Goal: Information Seeking & Learning: Learn about a topic

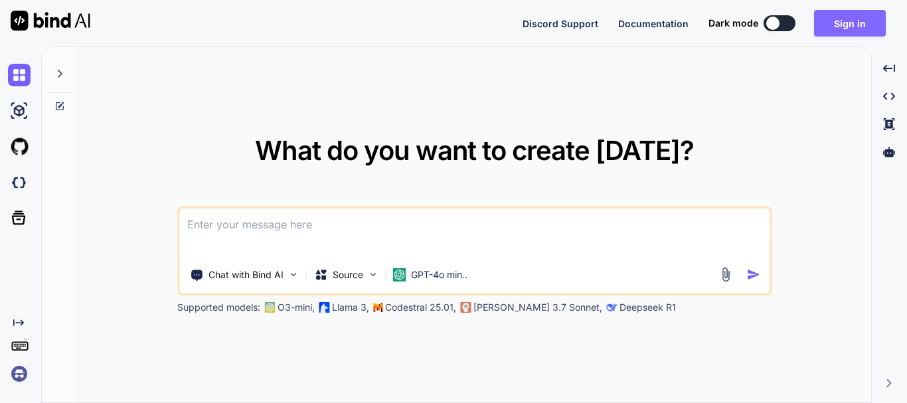
click at [858, 28] on button "Sign in" at bounding box center [850, 23] width 72 height 27
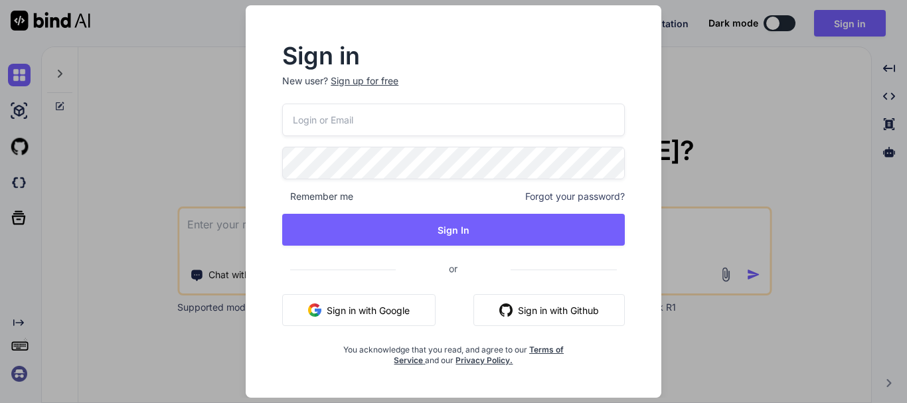
click at [378, 76] on div "Sign up for free" at bounding box center [365, 80] width 68 height 13
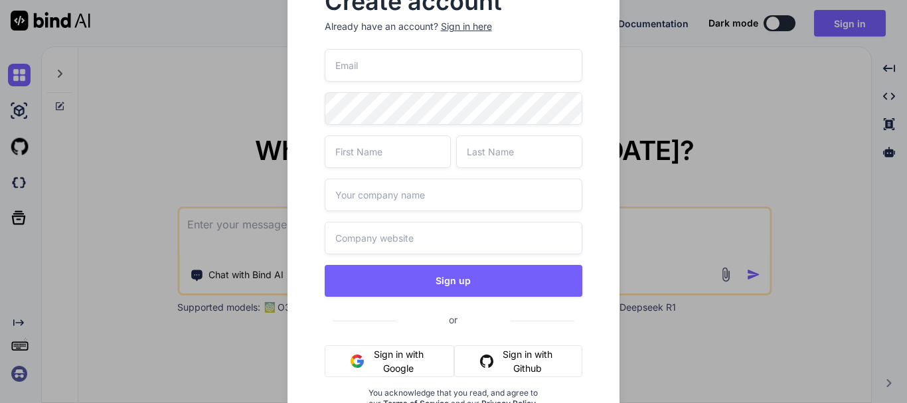
click at [366, 69] on input "email" at bounding box center [454, 65] width 258 height 33
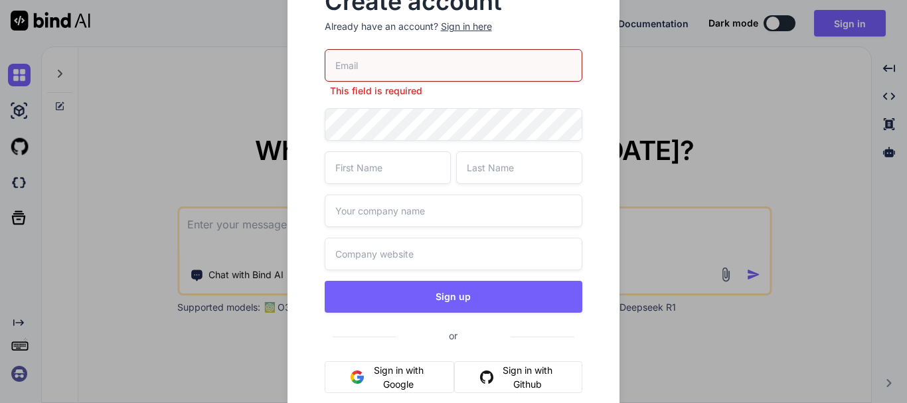
click at [379, 63] on input "email" at bounding box center [454, 65] width 258 height 33
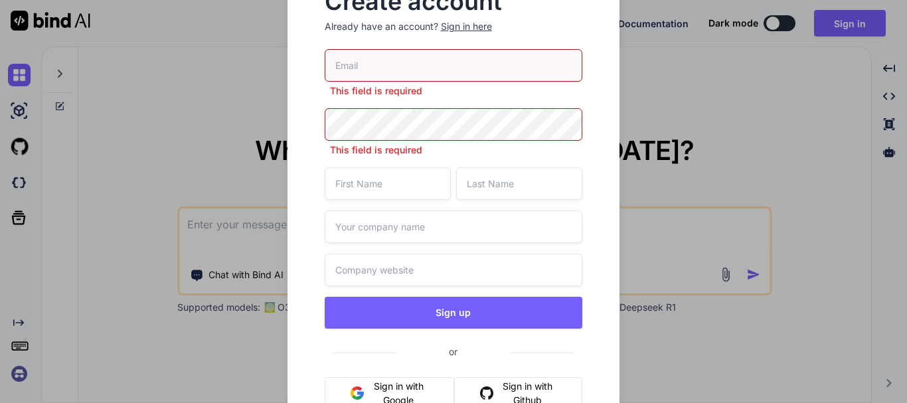
paste input "rupeshs03@yopmail.com"
type input "rupeshs03@yopmail.com"
click at [368, 125] on div "This field is required" at bounding box center [454, 132] width 258 height 48
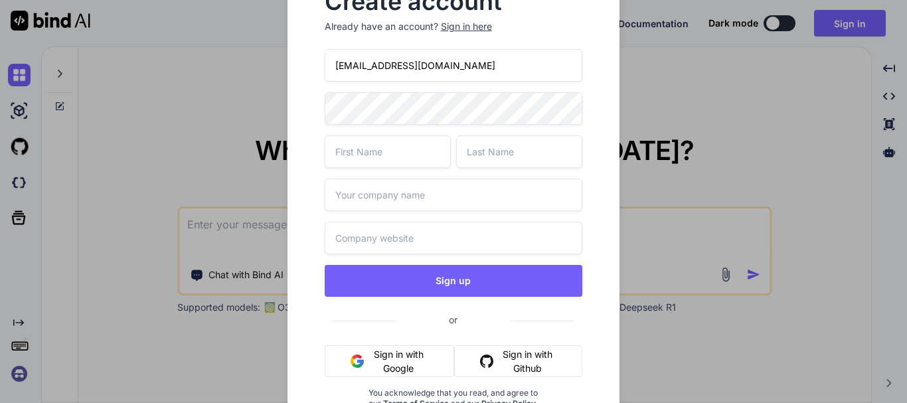
click at [405, 173] on div "rupeshs03@yopmail.com Sign up or Sign in with Google Sign in with Github You ac…" at bounding box center [454, 245] width 258 height 392
type input "Test"
type input "Singjh"
type input "test"
type input "test.com"
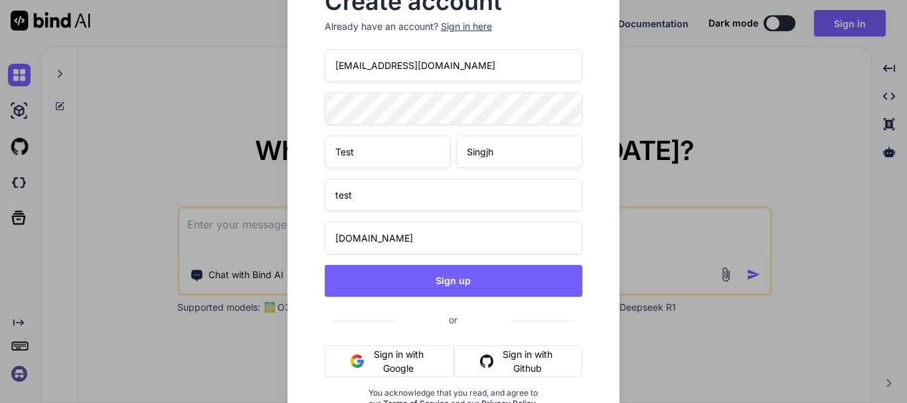
click at [504, 151] on input "Singjh" at bounding box center [519, 151] width 126 height 33
type input "Singh"
click at [325, 265] on button "Sign up" at bounding box center [454, 281] width 258 height 32
click at [434, 68] on input "rupeshs03@yopmail.com" at bounding box center [454, 65] width 258 height 33
paste input "35"
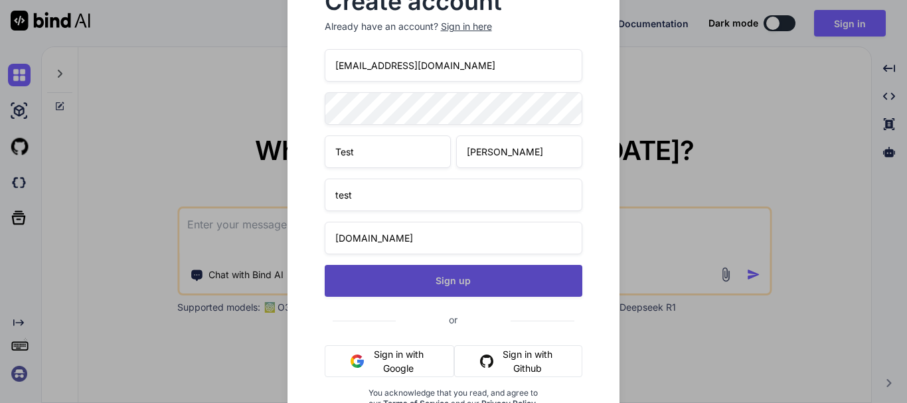
type input "[EMAIL_ADDRESS][DOMAIN_NAME]"
click at [450, 282] on button "Sign up" at bounding box center [454, 281] width 258 height 32
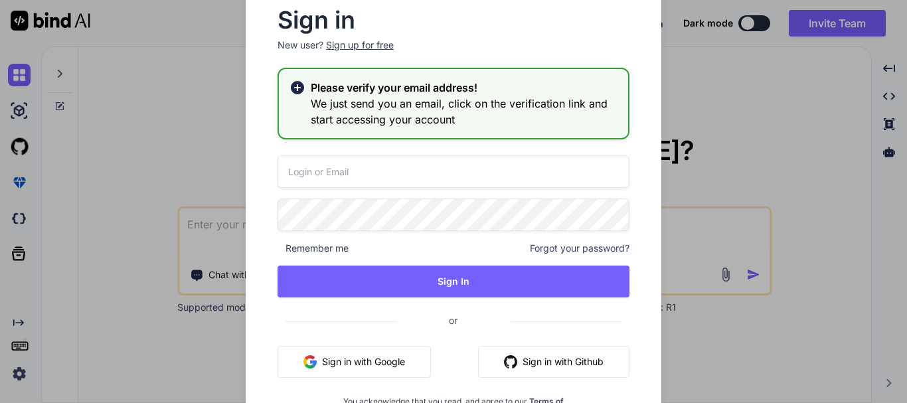
type textarea "x"
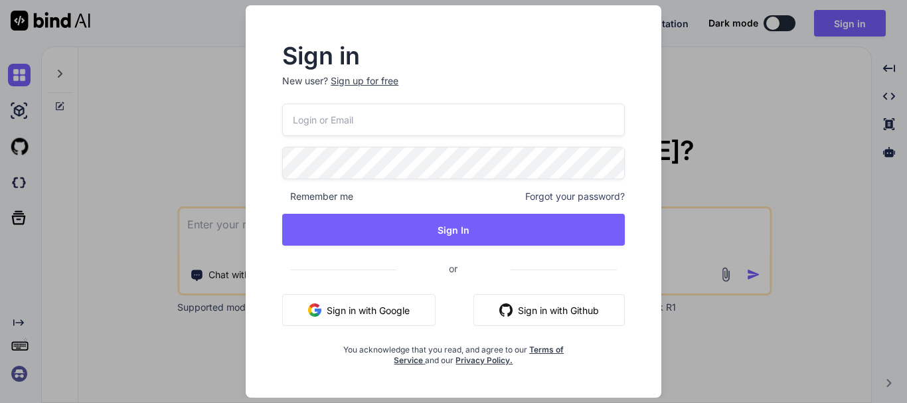
click at [347, 117] on input "email" at bounding box center [453, 120] width 342 height 33
paste input "[EMAIL_ADDRESS][DOMAIN_NAME]"
type input "[EMAIL_ADDRESS][DOMAIN_NAME]"
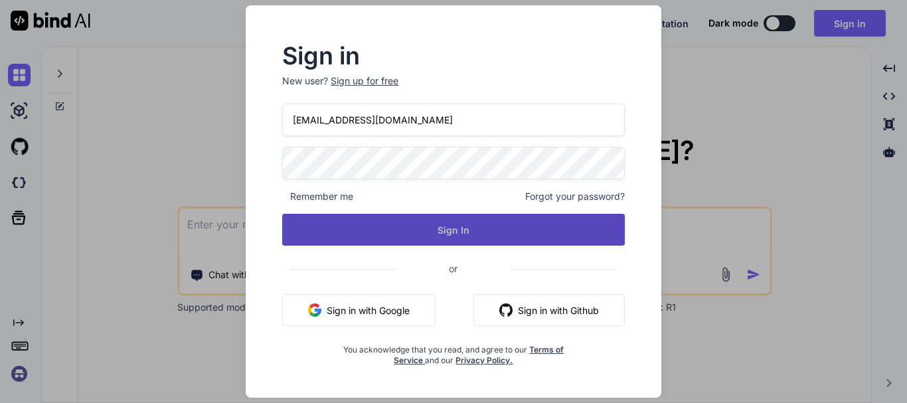
click at [450, 239] on button "Sign In" at bounding box center [453, 230] width 342 height 32
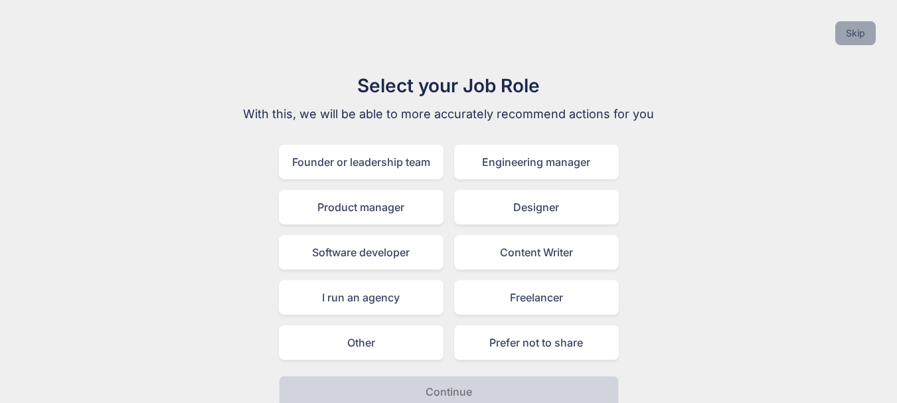
click at [858, 35] on button "Skip" at bounding box center [855, 33] width 40 height 24
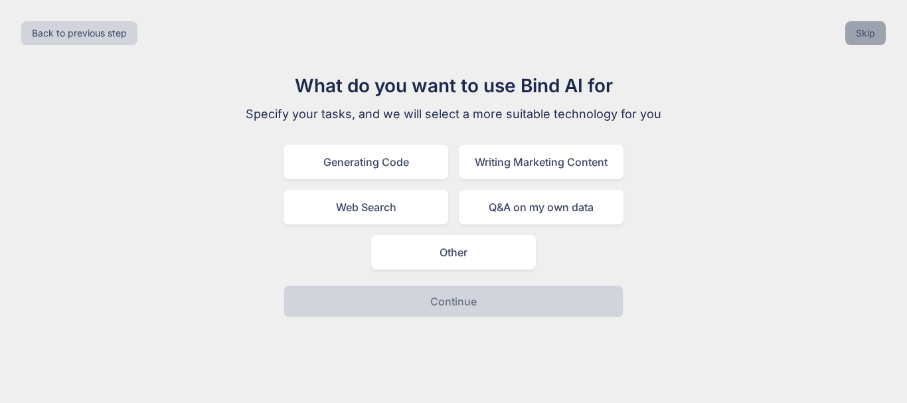
click at [864, 34] on button "Skip" at bounding box center [865, 33] width 40 height 24
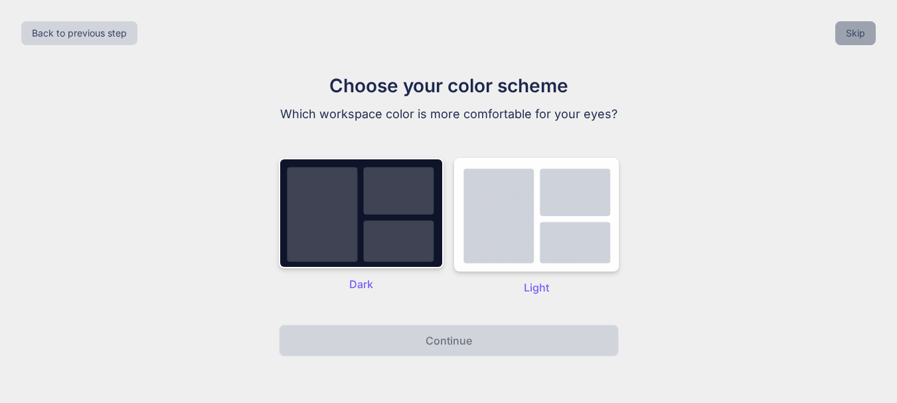
click at [864, 38] on button "Skip" at bounding box center [855, 33] width 40 height 24
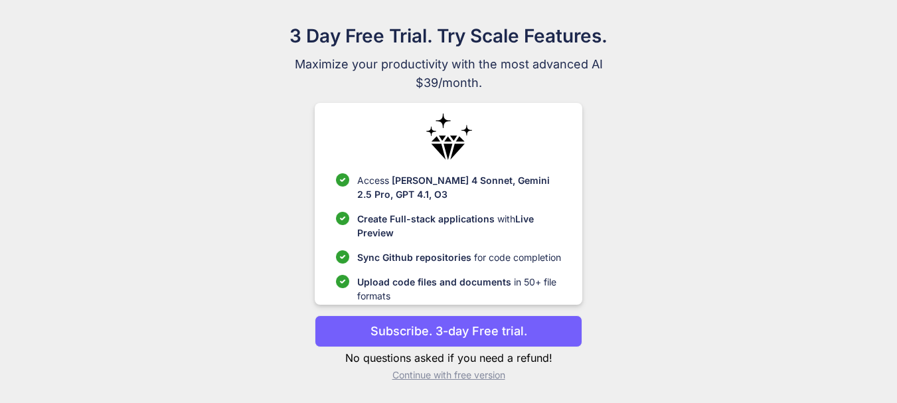
click at [481, 374] on p "Continue with free version" at bounding box center [448, 374] width 267 height 13
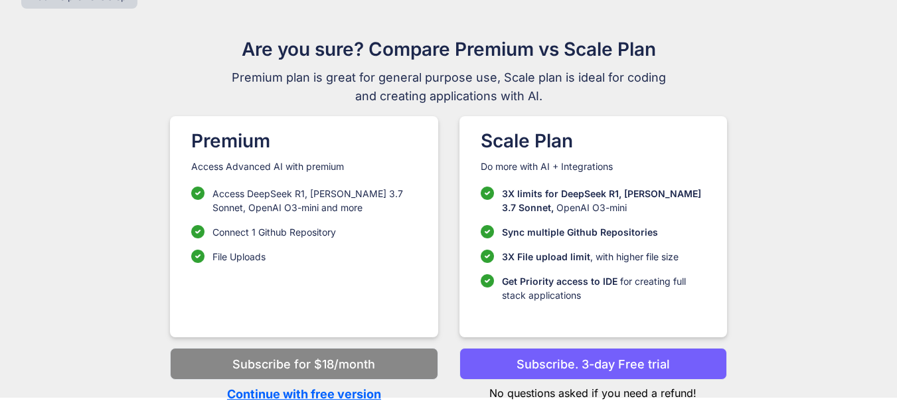
scroll to position [37, 0]
click at [340, 392] on p "Continue with free version" at bounding box center [303, 394] width 267 height 18
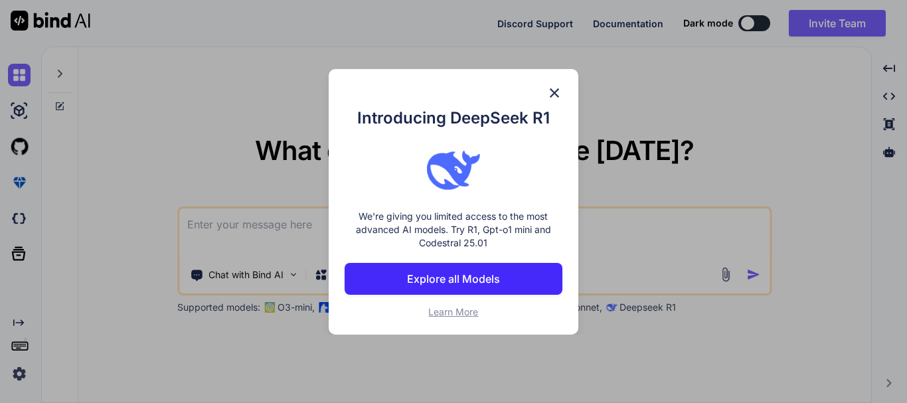
type textarea "x"
click at [554, 95] on img at bounding box center [554, 93] width 16 height 16
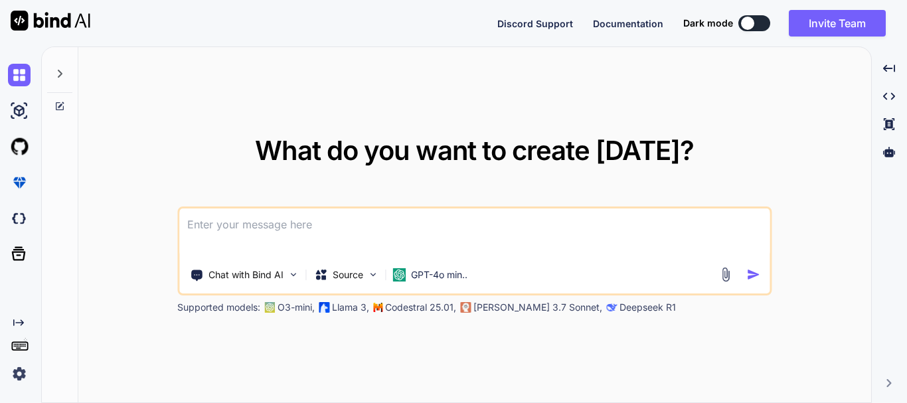
click at [282, 218] on textarea at bounding box center [474, 232] width 590 height 49
paste textarea "Ships with FedEx and needs to integrate FedEx APIs into their systemShips with …"
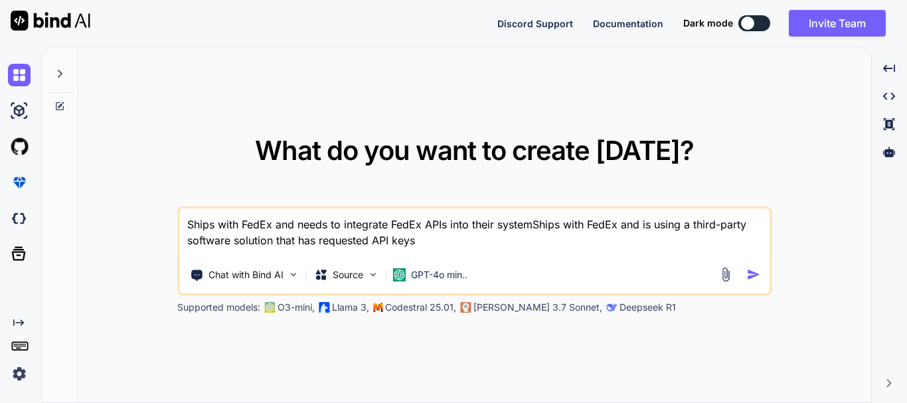
click at [534, 225] on textarea "Ships with FedEx and needs to integrate FedEx APIs into their systemShips with …" at bounding box center [474, 232] width 590 height 49
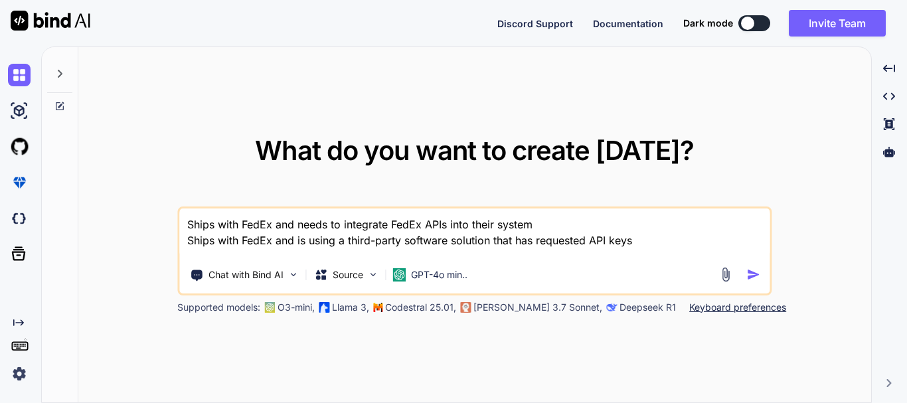
click at [190, 225] on textarea "Ships with FedEx and needs to integrate FedEx APIs into their system Ships with…" at bounding box center [474, 232] width 590 height 49
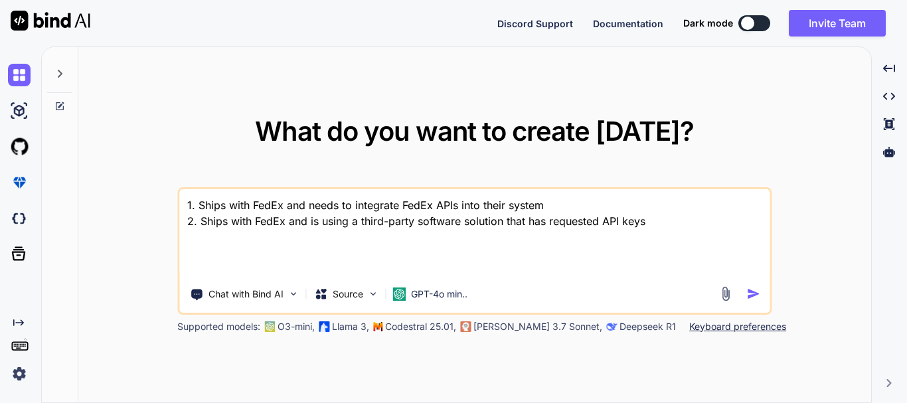
click at [212, 271] on textarea "1. Ships with FedEx and needs to integrate FedEx APIs into their system 2. Ship…" at bounding box center [474, 233] width 590 height 88
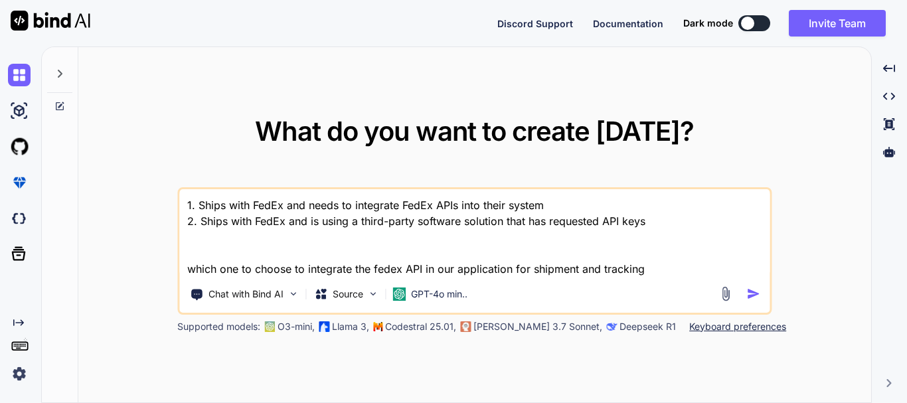
type textarea "1. Ships with FedEx and needs to integrate FedEx APIs into their system 2. Ship…"
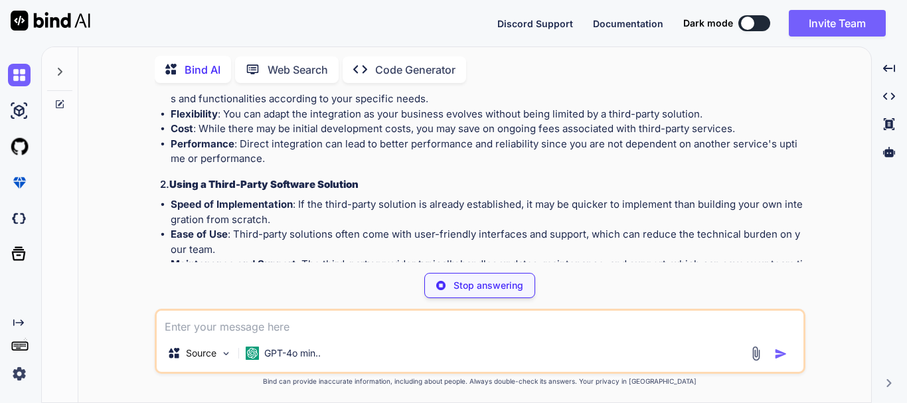
scroll to position [199, 0]
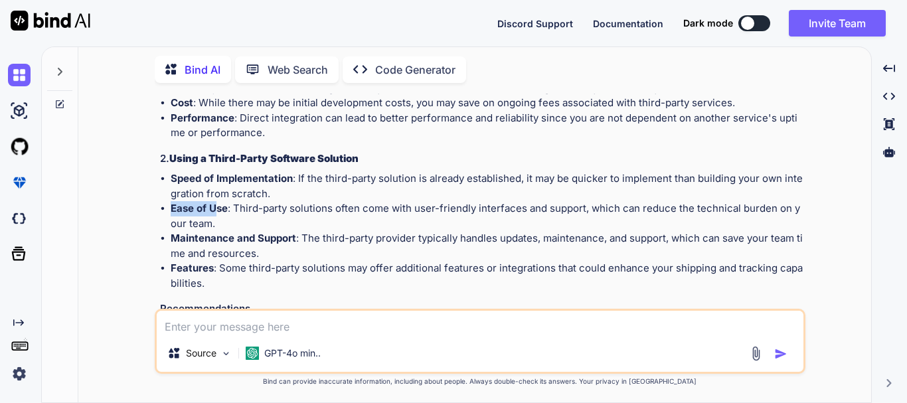
drag, startPoint x: 172, startPoint y: 206, endPoint x: 216, endPoint y: 210, distance: 44.6
click at [216, 210] on strong "Ease of Use" at bounding box center [199, 208] width 57 height 13
drag, startPoint x: 177, startPoint y: 239, endPoint x: 252, endPoint y: 233, distance: 75.9
click at [252, 233] on strong "Maintenance and Support" at bounding box center [233, 238] width 125 height 13
click at [226, 258] on li "Maintenance and Support : The third-party provider typically handles updates, m…" at bounding box center [487, 246] width 632 height 30
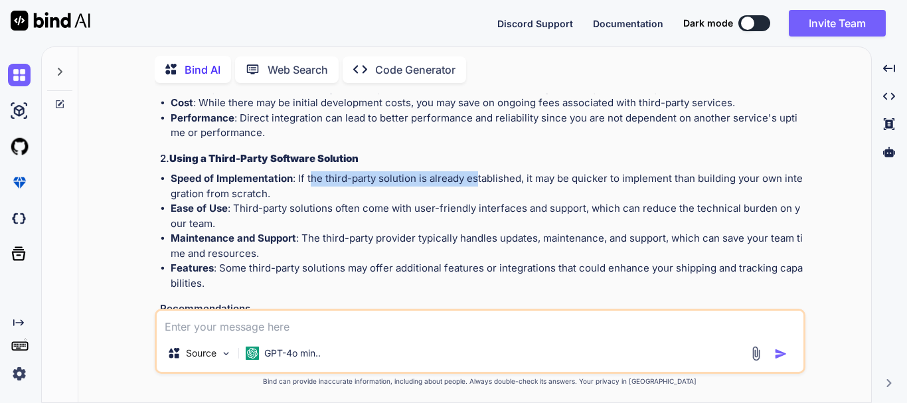
drag, startPoint x: 310, startPoint y: 180, endPoint x: 476, endPoint y: 177, distance: 165.9
click at [476, 177] on li "Speed of Implementation : If the third-party solution is already established, i…" at bounding box center [487, 186] width 632 height 30
click at [467, 183] on li "Speed of Implementation : If the third-party solution is already established, i…" at bounding box center [487, 186] width 632 height 30
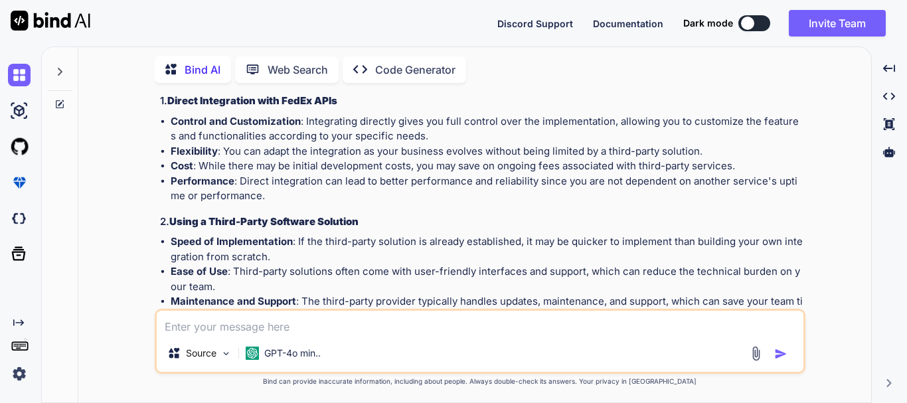
scroll to position [70, 0]
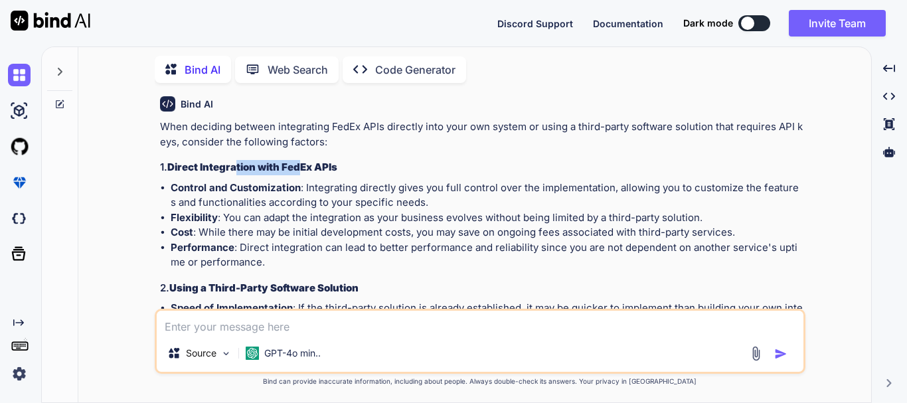
drag, startPoint x: 238, startPoint y: 173, endPoint x: 301, endPoint y: 173, distance: 62.4
click at [301, 173] on strong "Direct Integration with FedEx APIs" at bounding box center [252, 167] width 170 height 13
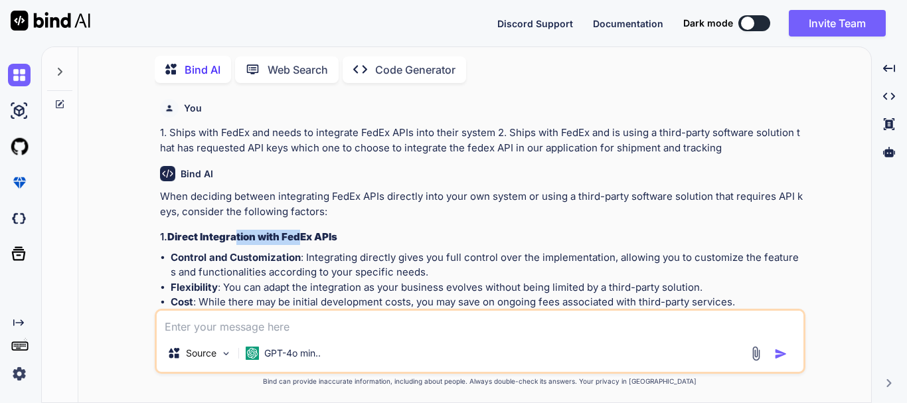
scroll to position [66, 0]
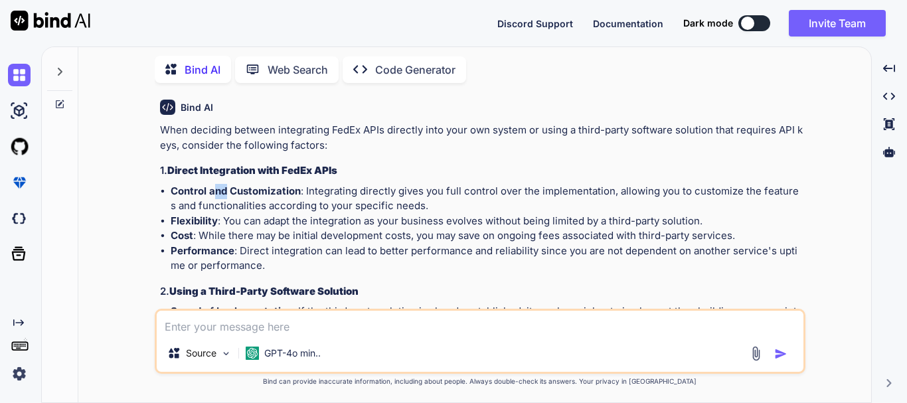
drag, startPoint x: 216, startPoint y: 196, endPoint x: 229, endPoint y: 194, distance: 13.4
click at [228, 194] on strong "Control and Customization" at bounding box center [236, 191] width 130 height 13
click at [297, 194] on strong "Control and Customization" at bounding box center [236, 191] width 130 height 13
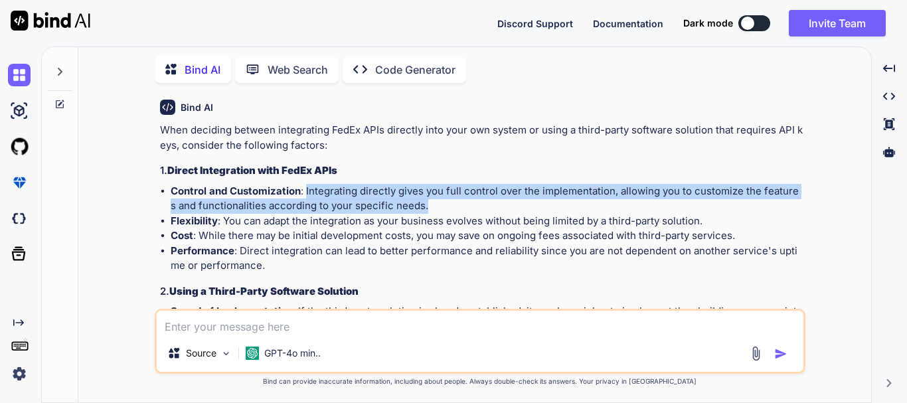
drag, startPoint x: 306, startPoint y: 188, endPoint x: 433, endPoint y: 203, distance: 127.6
click at [431, 204] on li "Control and Customization : Integrating directly gives you full control over th…" at bounding box center [487, 199] width 632 height 30
click at [433, 203] on li "Control and Customization : Integrating directly gives you full control over th…" at bounding box center [487, 199] width 632 height 30
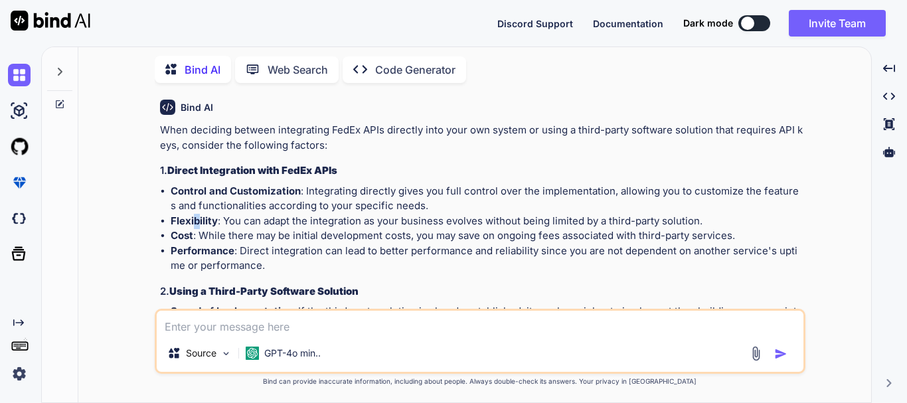
drag, startPoint x: 195, startPoint y: 217, endPoint x: 223, endPoint y: 221, distance: 28.2
click at [228, 217] on li "Flexibility : You can adapt the integration as your business evolves without be…" at bounding box center [487, 221] width 632 height 15
drag, startPoint x: 209, startPoint y: 236, endPoint x: 374, endPoint y: 256, distance: 166.5
click at [391, 242] on li "Cost : While there may be initial development costs, you may save on ongoing fe…" at bounding box center [487, 235] width 632 height 15
drag, startPoint x: 465, startPoint y: 238, endPoint x: 721, endPoint y: 242, distance: 256.2
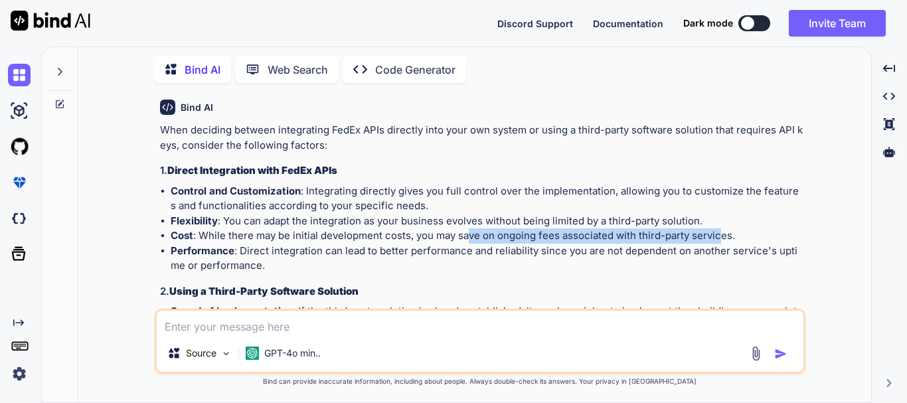
click at [721, 242] on li "Cost : While there may be initial development costs, you may save on ongoing fe…" at bounding box center [487, 235] width 632 height 15
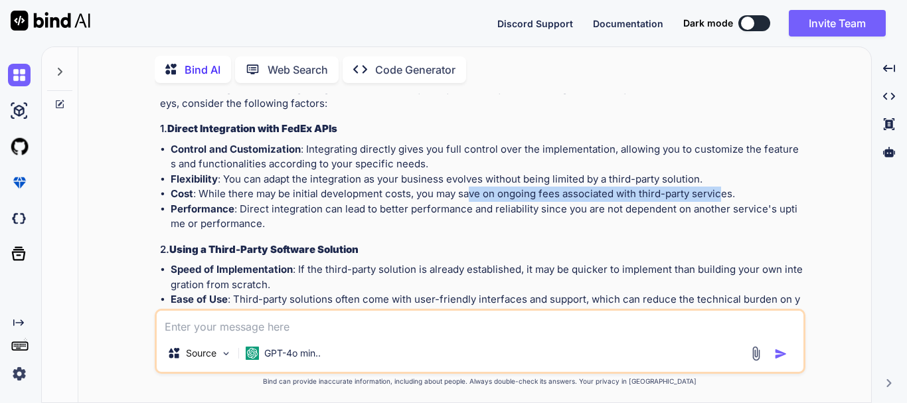
scroll to position [133, 0]
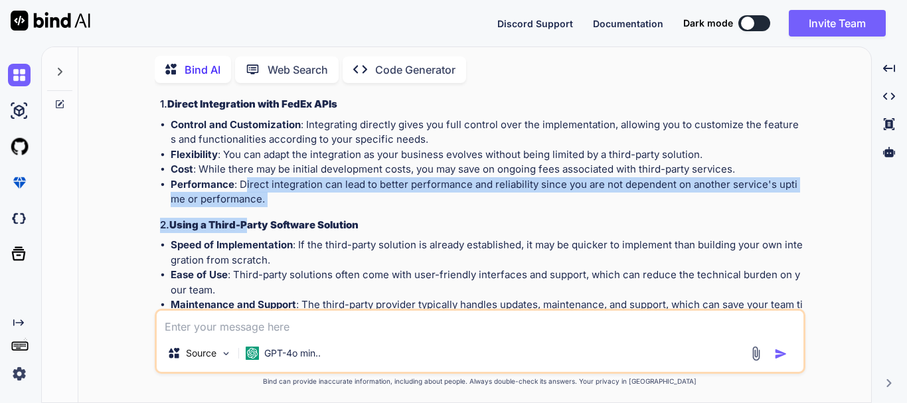
drag, startPoint x: 248, startPoint y: 185, endPoint x: 249, endPoint y: 218, distance: 33.9
click at [249, 218] on div "When deciding between integrating FedEx APIs directly into your own system or u…" at bounding box center [481, 304] width 642 height 497
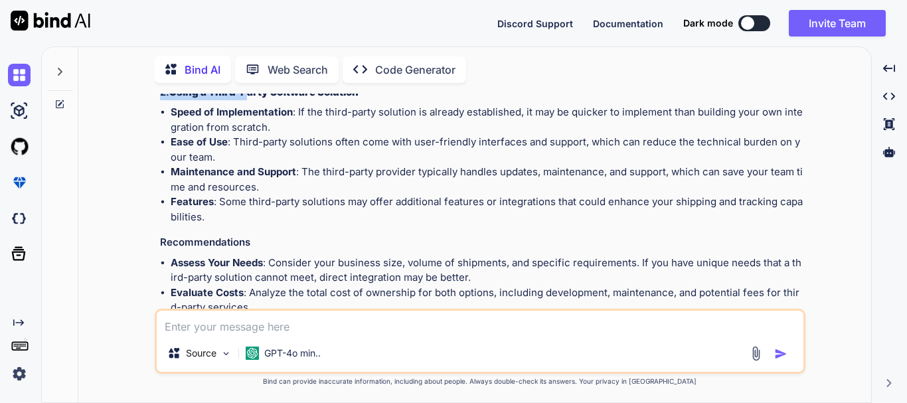
click at [242, 156] on li "Ease of Use : Third-party solutions often come with user-friendly interfaces an…" at bounding box center [487, 150] width 632 height 30
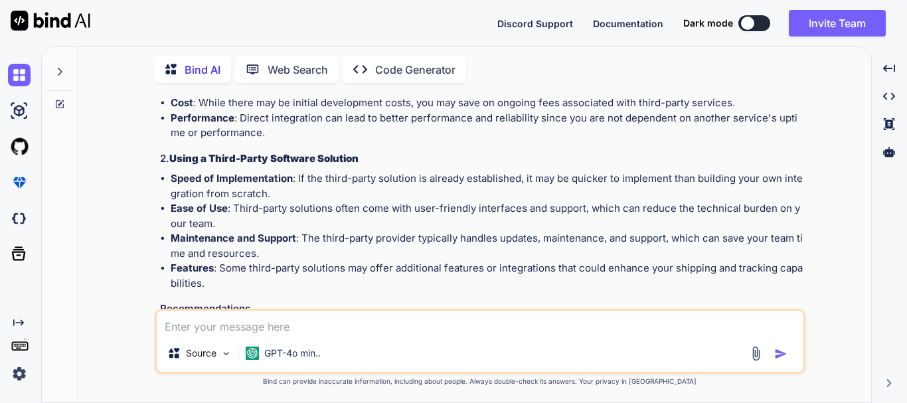
drag, startPoint x: 200, startPoint y: 185, endPoint x: 233, endPoint y: 183, distance: 33.2
click at [208, 184] on li "Speed of Implementation : If the third-party solution is already established, i…" at bounding box center [487, 186] width 632 height 30
click at [234, 183] on strong "Speed of Implementation" at bounding box center [232, 178] width 122 height 13
drag, startPoint x: 299, startPoint y: 179, endPoint x: 509, endPoint y: 181, distance: 210.4
click at [509, 181] on li "Speed of Implementation : If the third-party solution is already established, i…" at bounding box center [487, 186] width 632 height 30
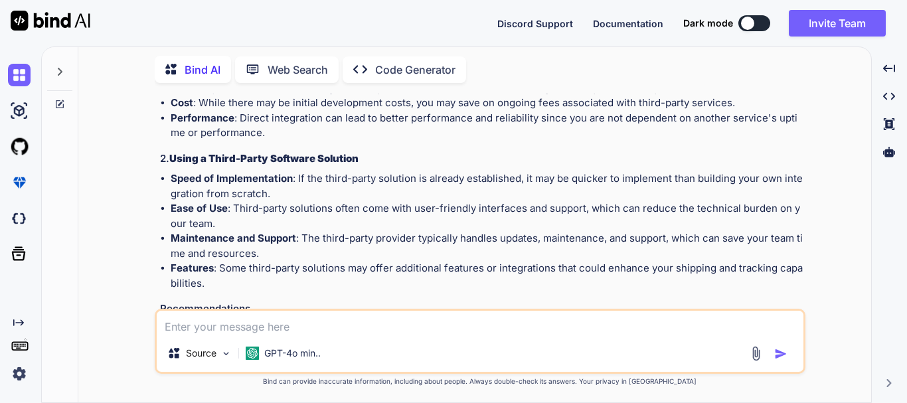
click at [510, 194] on li "Speed of Implementation : If the third-party solution is already established, i…" at bounding box center [487, 186] width 632 height 30
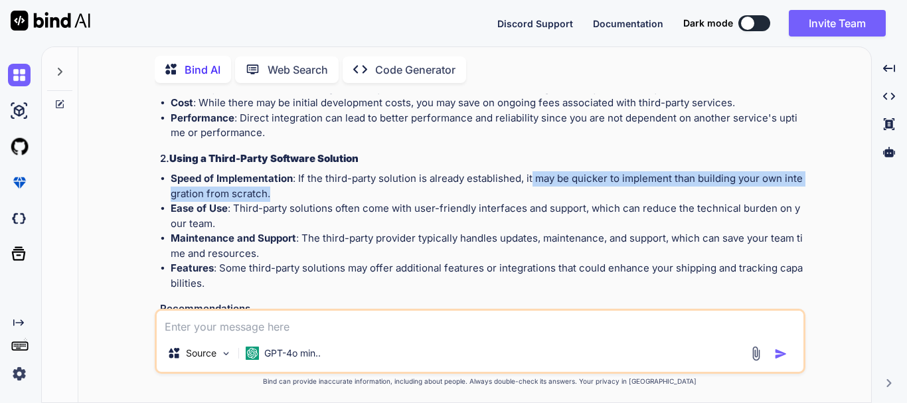
drag, startPoint x: 531, startPoint y: 180, endPoint x: 273, endPoint y: 192, distance: 258.5
click at [273, 192] on li "Speed of Implementation : If the third-party solution is already established, i…" at bounding box center [487, 186] width 632 height 30
click at [260, 198] on li "Speed of Implementation : If the third-party solution is already established, i…" at bounding box center [487, 186] width 632 height 30
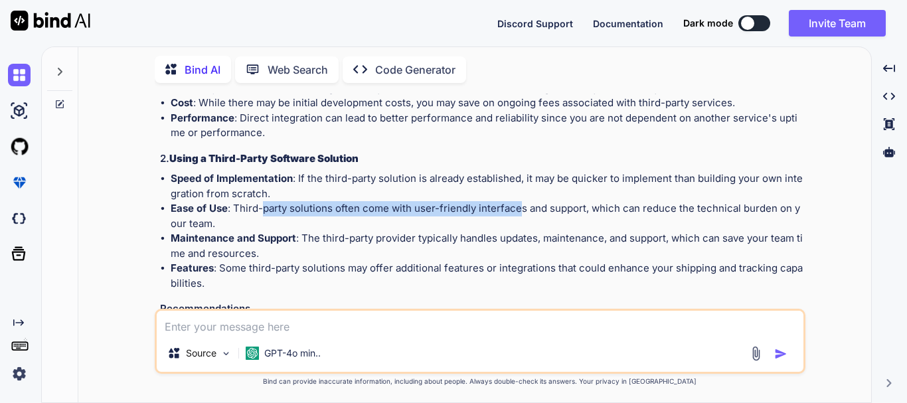
drag, startPoint x: 263, startPoint y: 210, endPoint x: 519, endPoint y: 209, distance: 255.5
click at [519, 209] on li "Ease of Use : Third-party solutions often come with user-friendly interfaces an…" at bounding box center [487, 216] width 632 height 30
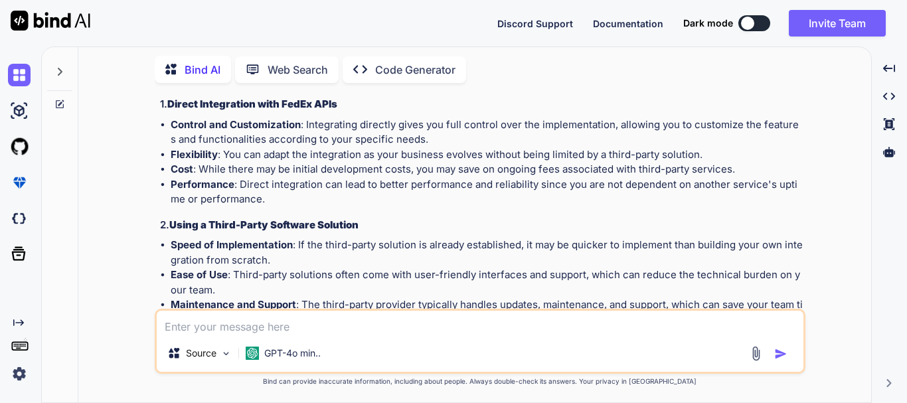
click at [224, 125] on strong "Control and Customization" at bounding box center [236, 124] width 130 height 13
